Goal: Task Accomplishment & Management: Use online tool/utility

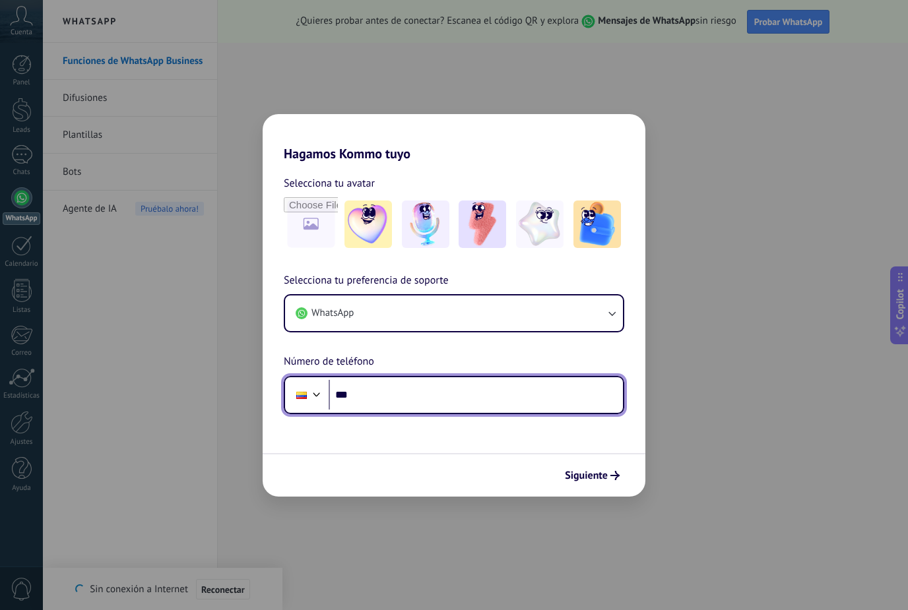
click at [568, 401] on input "***" at bounding box center [475, 395] width 294 height 30
type input "**********"
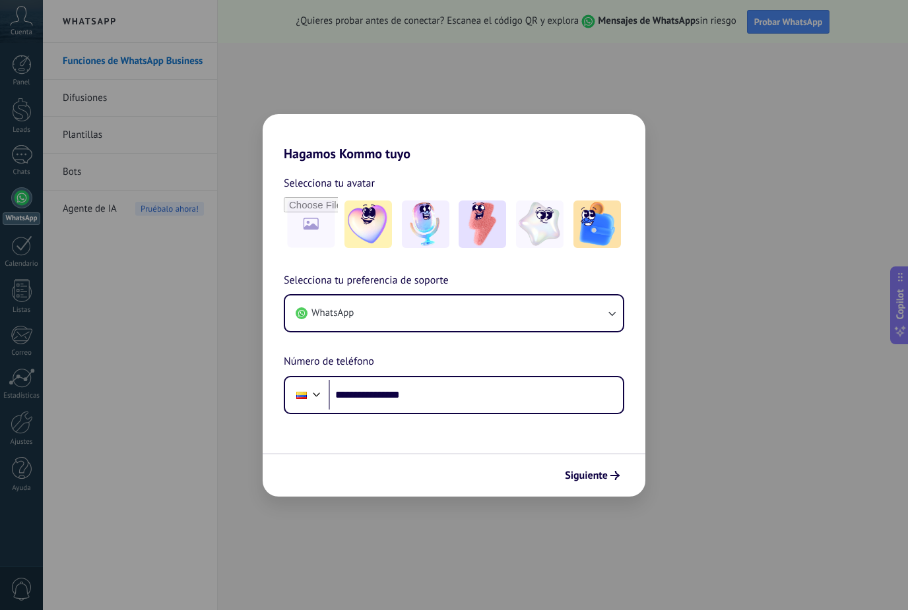
click at [315, 228] on input "file" at bounding box center [311, 224] width 54 height 54
type input "**********"
click at [310, 236] on img at bounding box center [310, 223] width 47 height 47
click at [324, 233] on img at bounding box center [310, 223] width 47 height 47
click at [311, 240] on img at bounding box center [310, 223] width 47 height 47
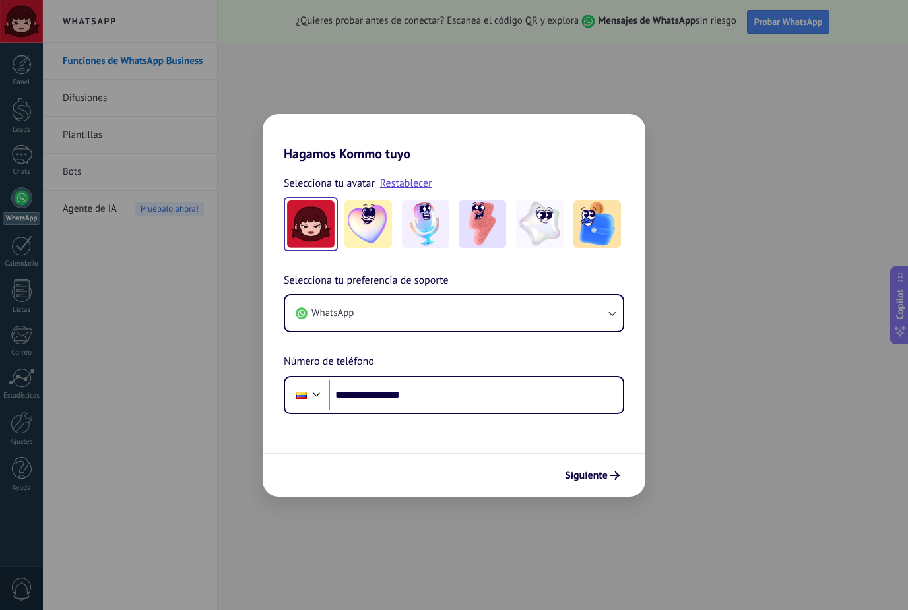
click at [324, 210] on img at bounding box center [310, 223] width 47 height 47
click at [323, 210] on img at bounding box center [310, 223] width 47 height 47
click at [323, 239] on img at bounding box center [310, 223] width 47 height 47
click at [425, 185] on link "Restablecer" at bounding box center [406, 183] width 52 height 13
click at [317, 220] on input "file" at bounding box center [311, 224] width 54 height 54
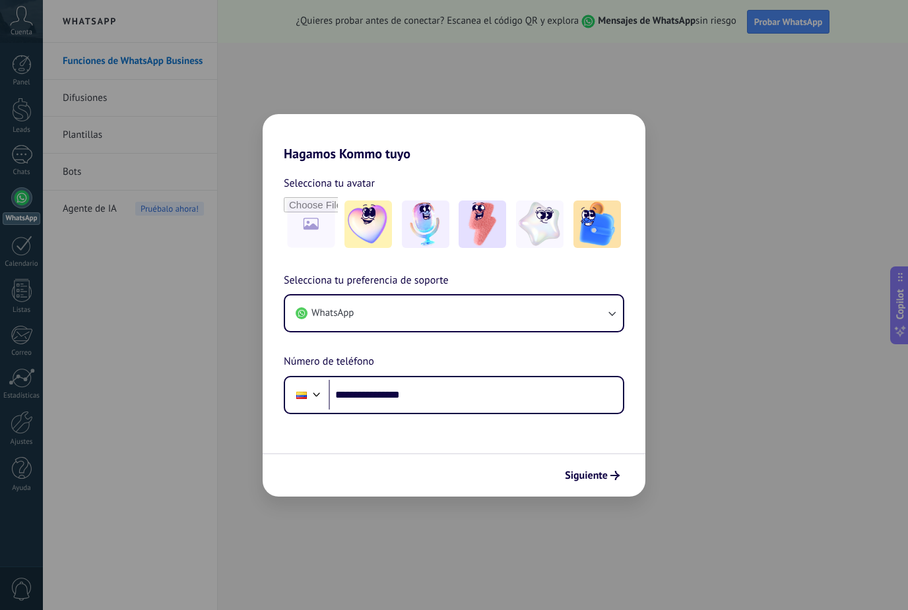
type input "**********"
click at [592, 480] on span "Siguiente" at bounding box center [586, 475] width 43 height 9
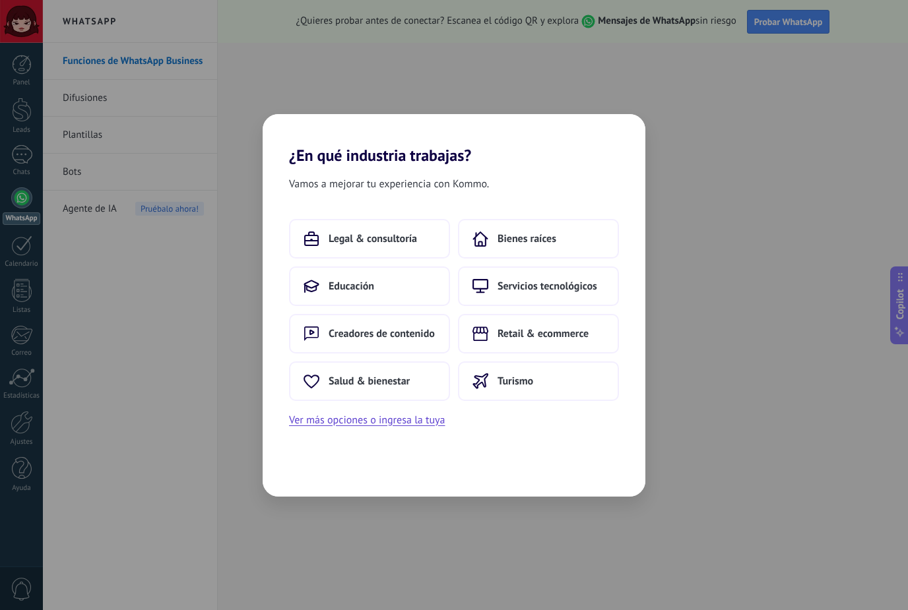
click at [422, 335] on span "Creadores de contenido" at bounding box center [381, 333] width 106 height 13
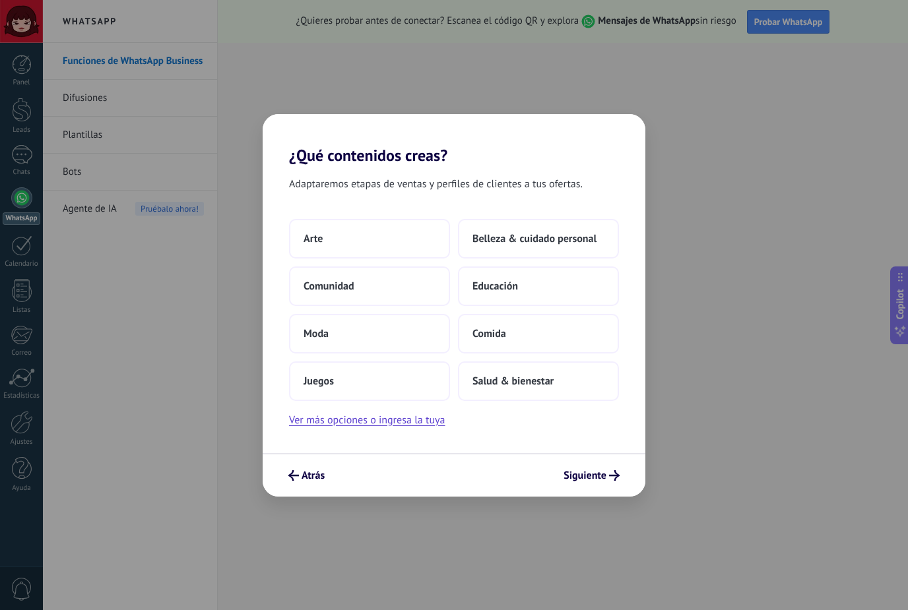
click at [597, 471] on span "Siguiente" at bounding box center [584, 475] width 43 height 9
click at [410, 242] on button "Arte" at bounding box center [369, 239] width 161 height 40
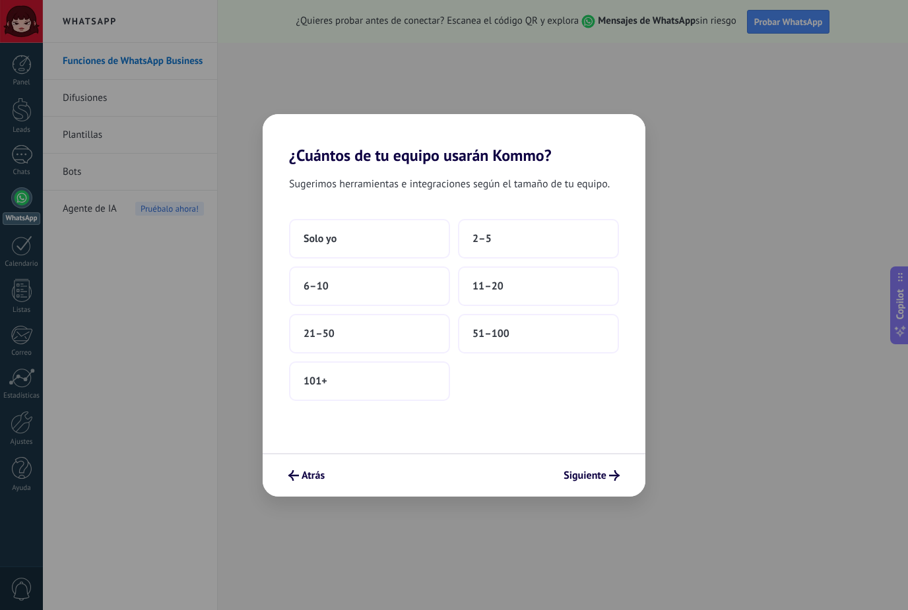
click at [596, 480] on span "Siguiente" at bounding box center [584, 475] width 43 height 9
click at [588, 485] on button "Siguiente" at bounding box center [591, 475] width 68 height 22
click at [417, 245] on button "Solo yo" at bounding box center [369, 239] width 161 height 40
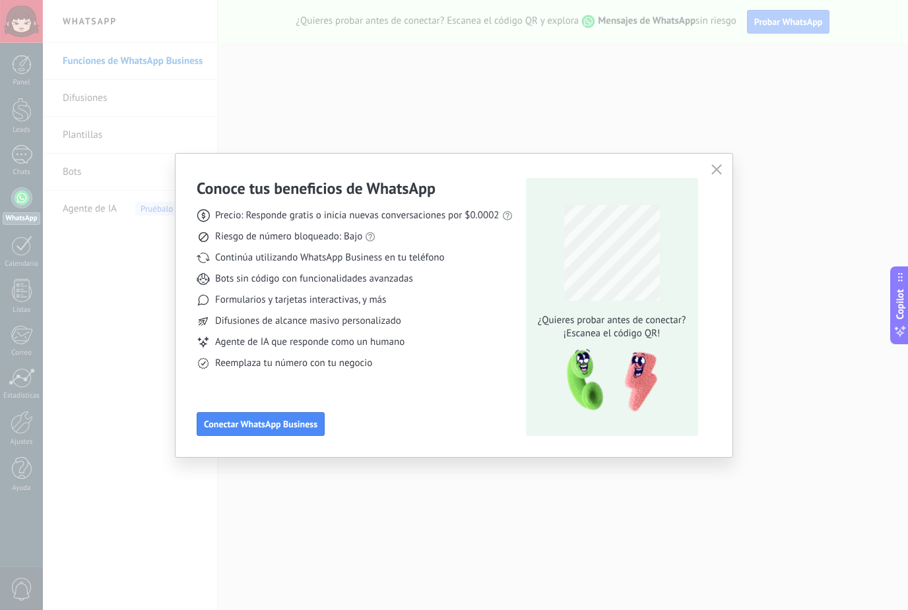
click at [712, 164] on button "button" at bounding box center [716, 170] width 17 height 18
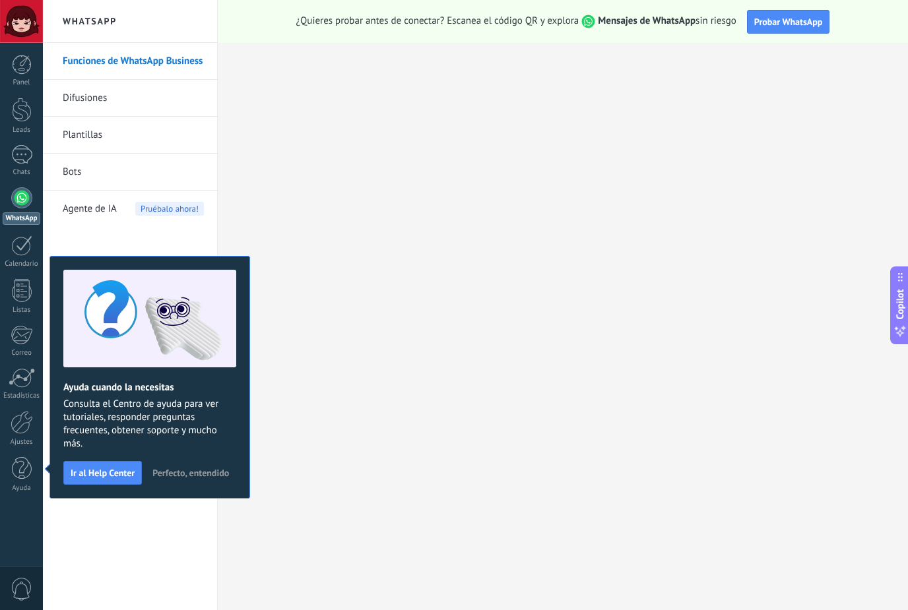
click at [99, 67] on link "Funciones de WhatsApp Business" at bounding box center [133, 61] width 141 height 37
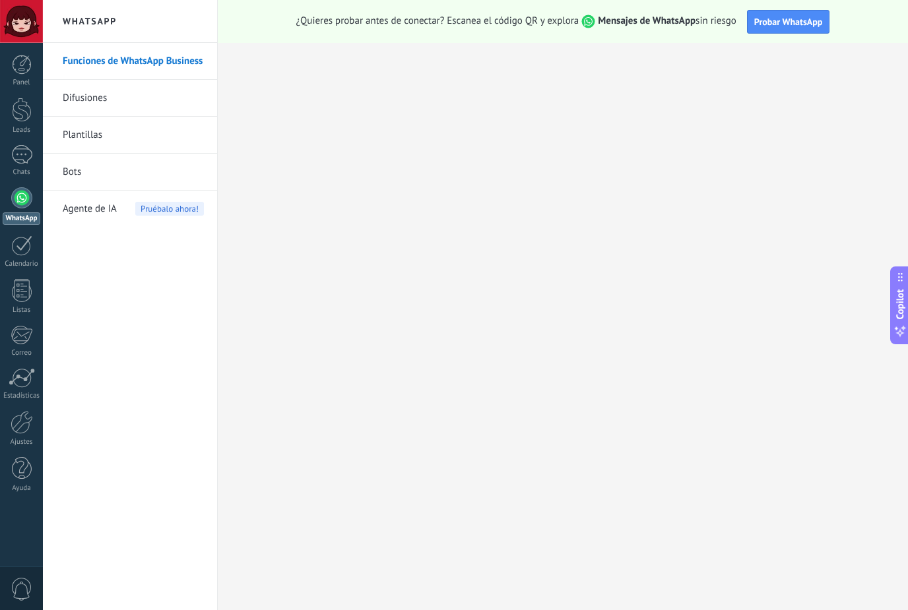
click at [90, 117] on link "Plantillas" at bounding box center [133, 135] width 141 height 37
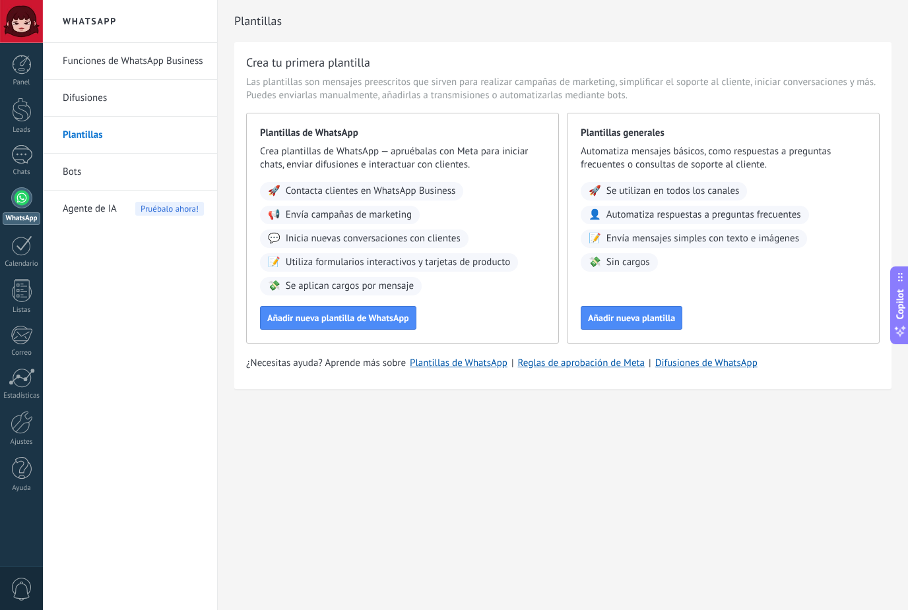
click at [82, 179] on link "Bots" at bounding box center [133, 172] width 141 height 37
